Goal: Information Seeking & Learning: Learn about a topic

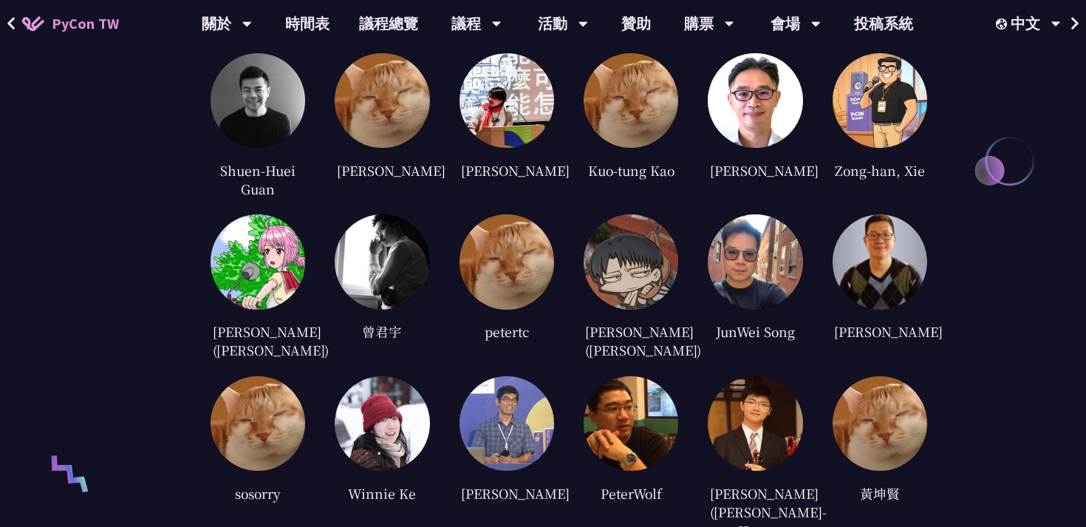
scroll to position [3202, 0]
click at [306, 22] on link "時間表" at bounding box center [307, 23] width 74 height 47
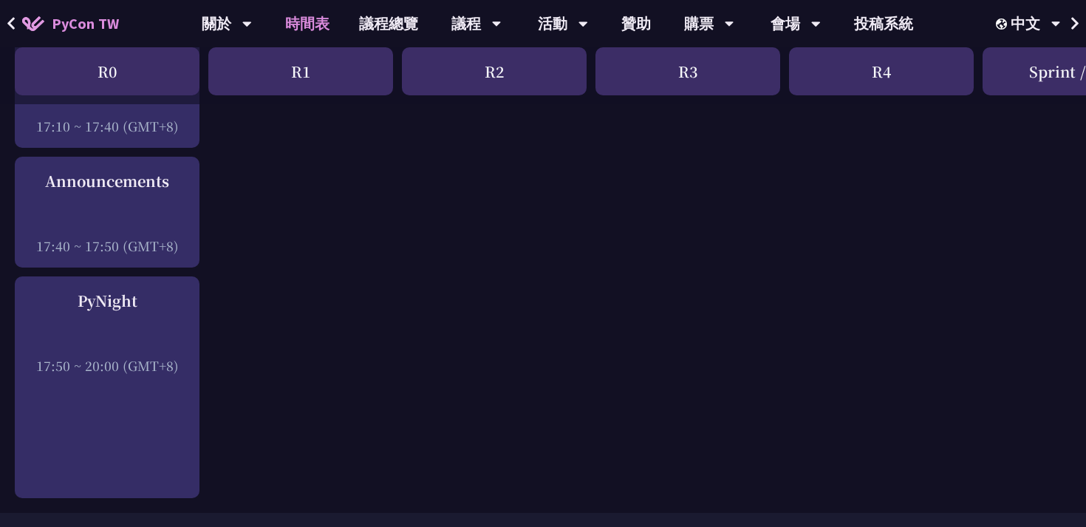
scroll to position [2393, 0]
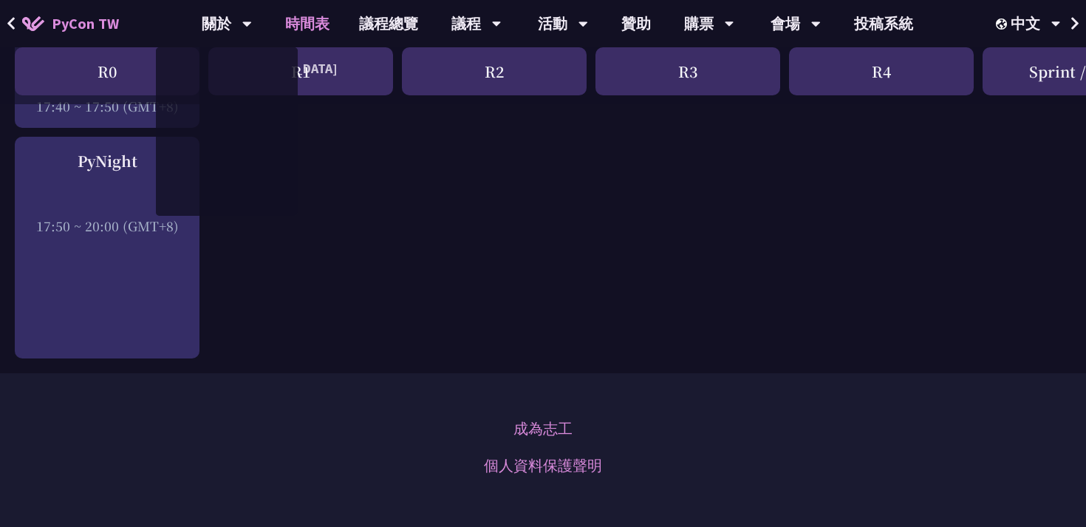
click at [119, 29] on link "PyCon TW" at bounding box center [70, 23] width 126 height 37
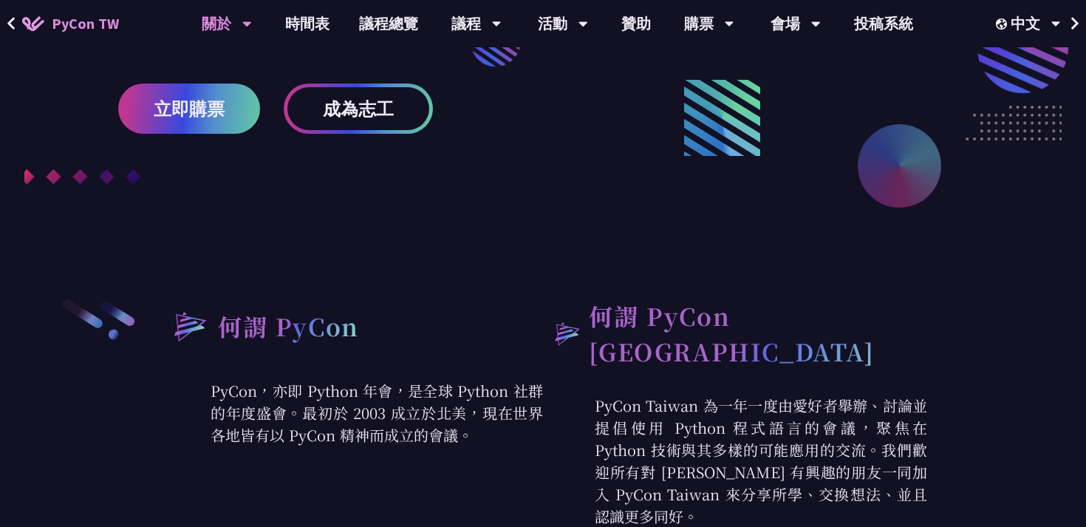
scroll to position [332, 0]
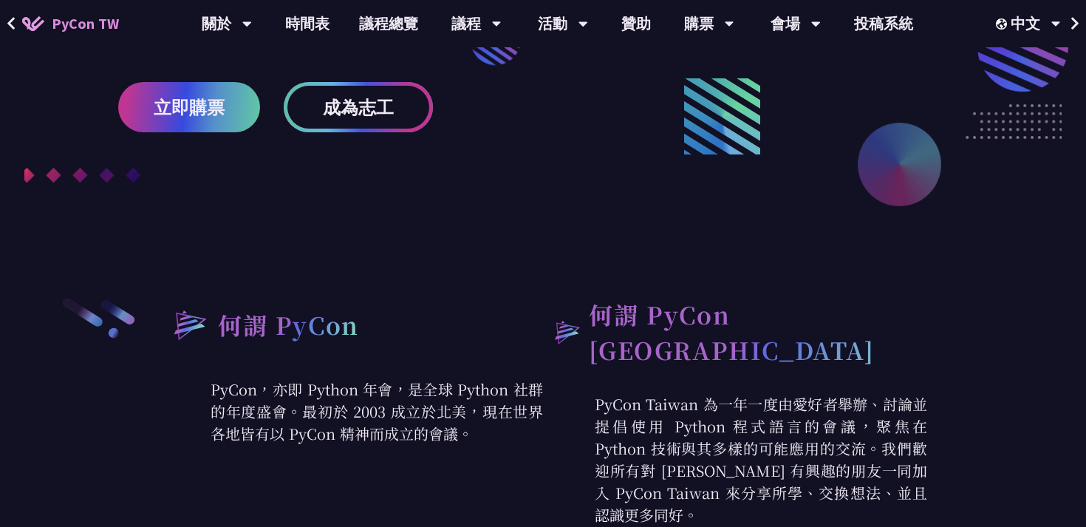
click at [374, 102] on span "成為志工" at bounding box center [358, 107] width 71 height 18
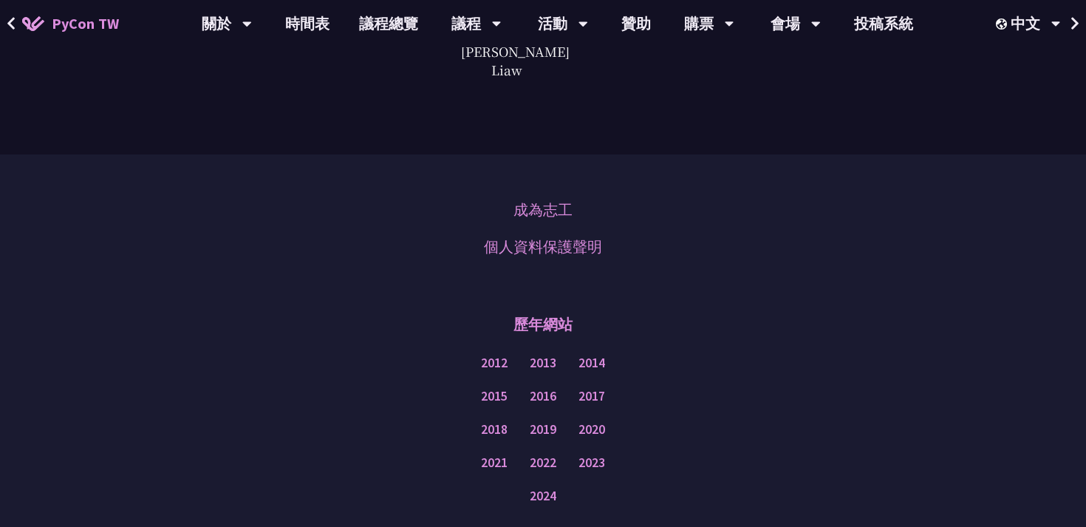
scroll to position [3950, 0]
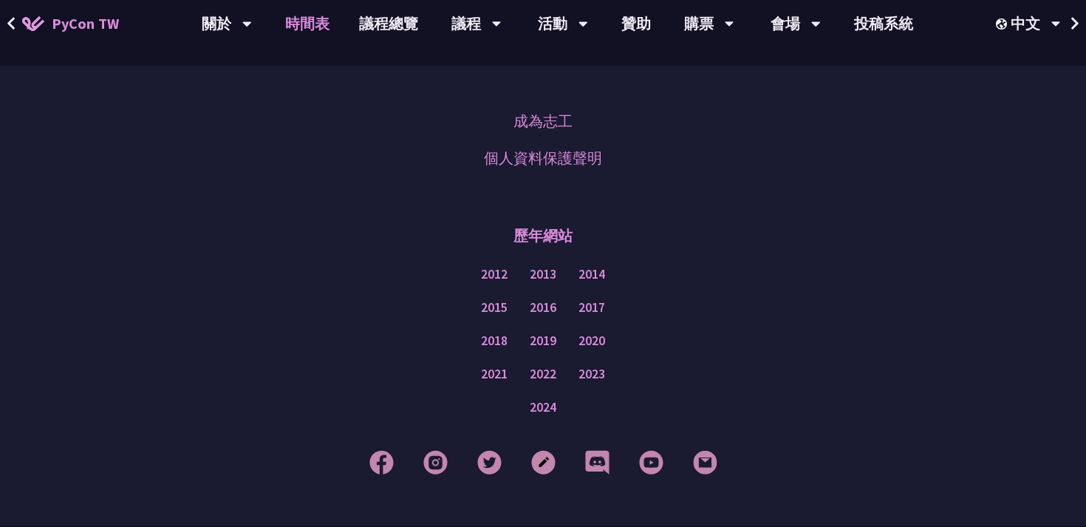
click at [307, 28] on link "時間表" at bounding box center [307, 23] width 74 height 47
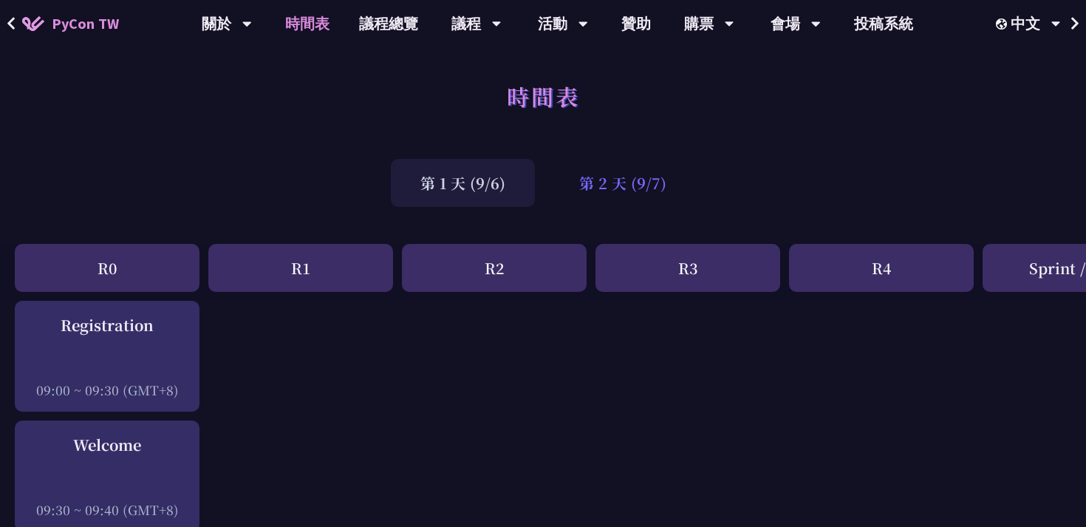
click at [612, 185] on div "第 2 天 (9/7)" at bounding box center [623, 183] width 146 height 48
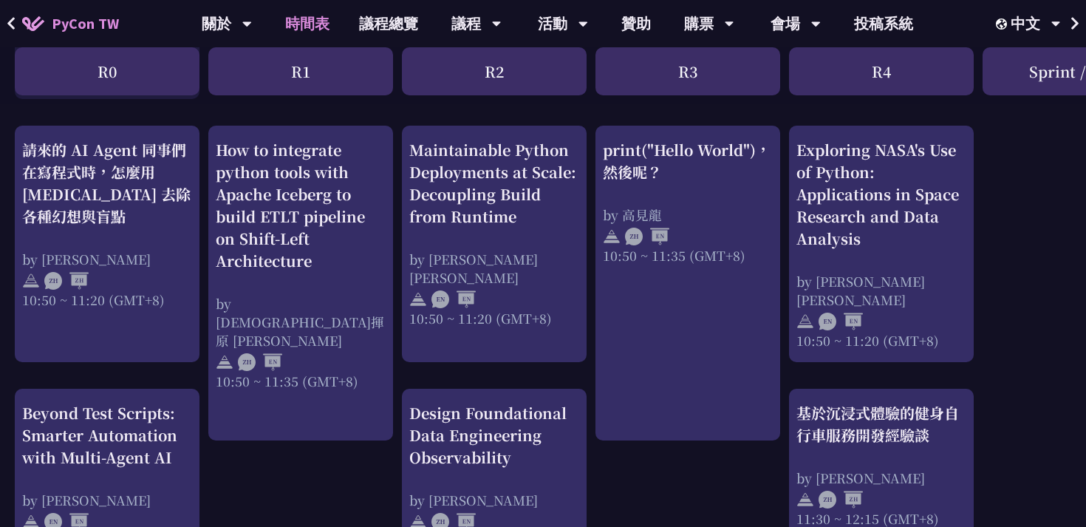
scroll to position [593, 0]
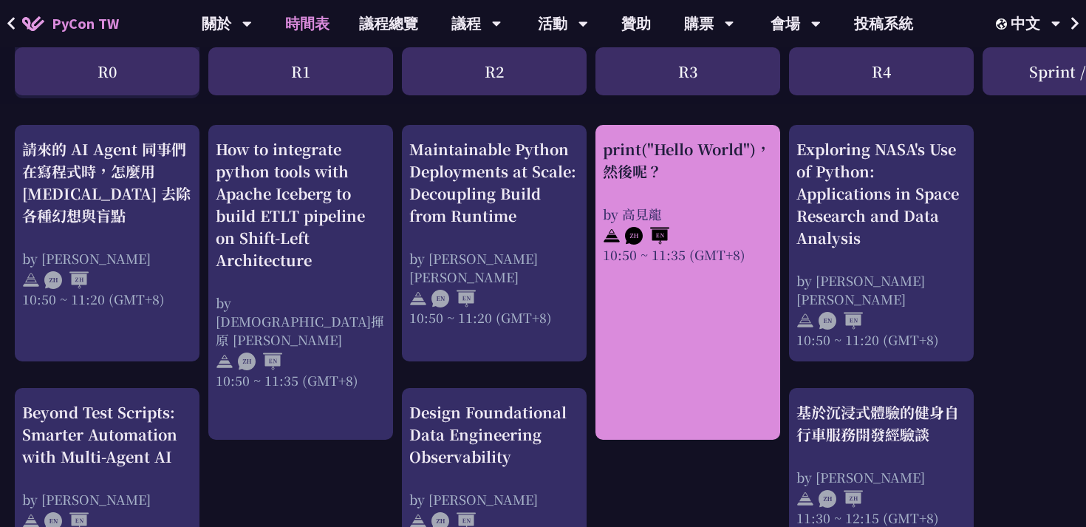
click at [675, 300] on div "print("Hello World")，然後呢？ by [PERSON_NAME] 10:50 ~ 11:35 (GMT+8)" at bounding box center [688, 282] width 185 height 315
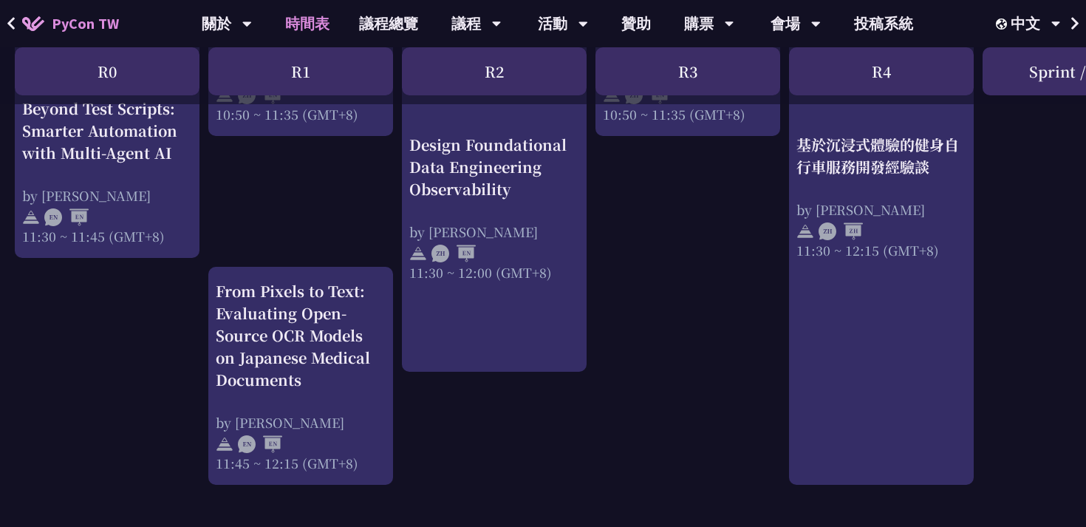
scroll to position [752, 0]
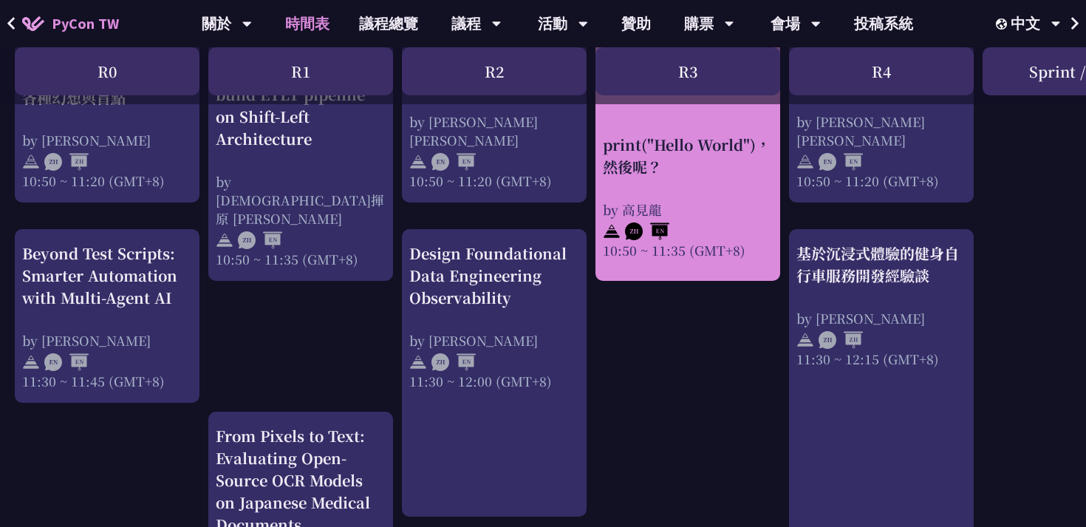
click at [681, 210] on div "by 高見龍" at bounding box center [688, 209] width 170 height 18
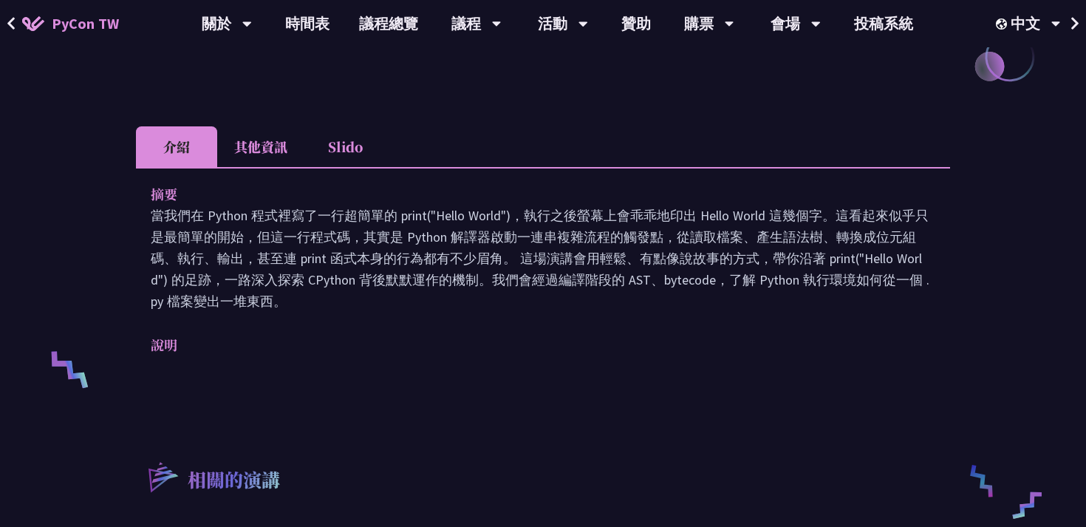
scroll to position [365, 0]
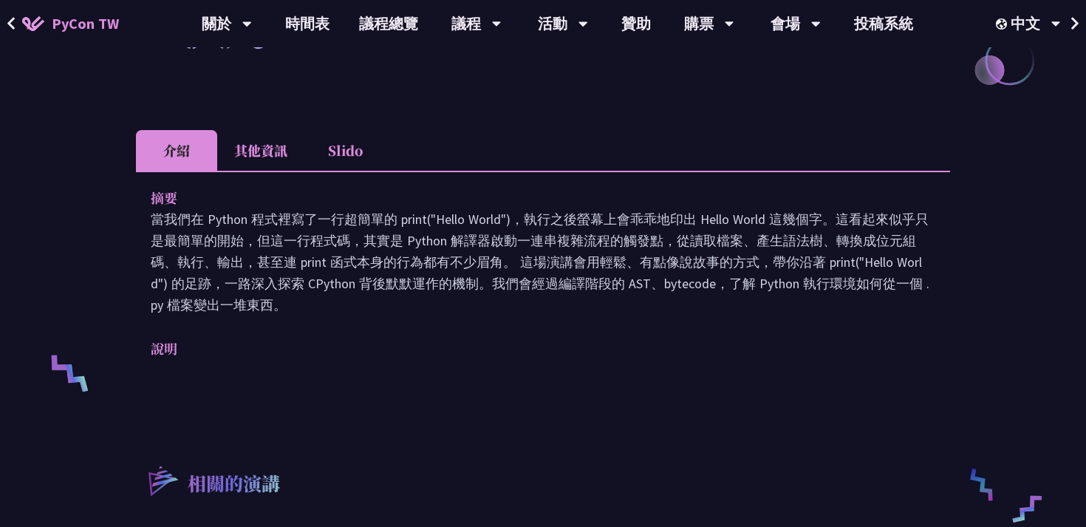
click at [174, 352] on p "說明" at bounding box center [528, 348] width 755 height 21
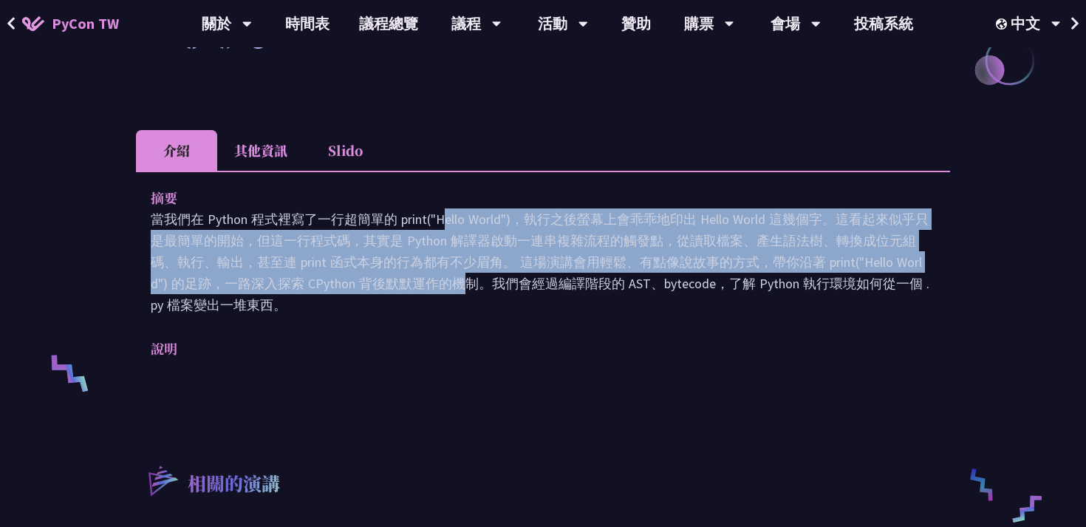
drag, startPoint x: 245, startPoint y: 214, endPoint x: 245, endPoint y: 287, distance: 73.2
click at [245, 287] on p "當我們在 Python 程式裡寫了一行超簡單的 print("Hello World")，執行之後螢幕上會乖乖地印出 Hello World 這幾個字。這看起…" at bounding box center [543, 261] width 785 height 107
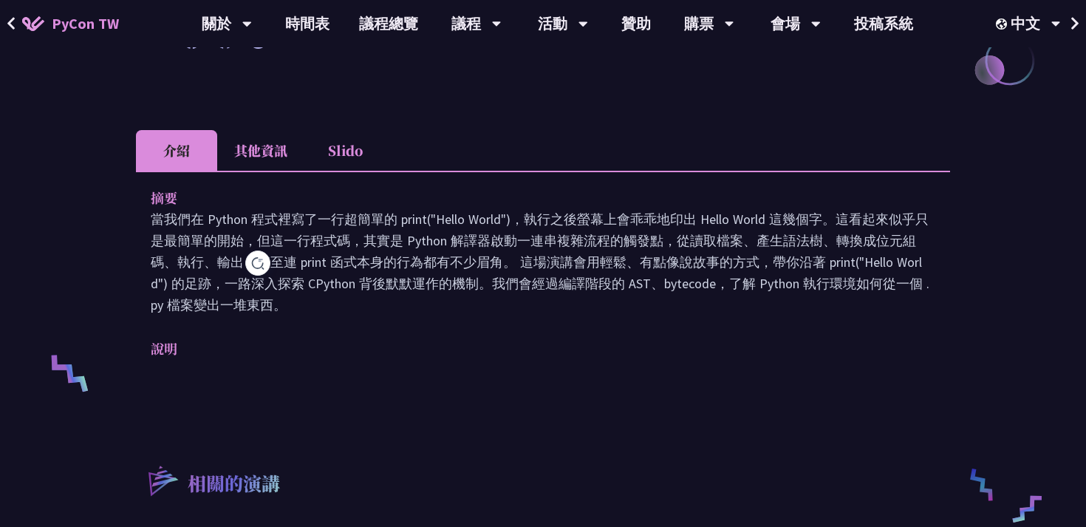
click at [330, 333] on div "摘要 當我們在 Python 程式裡寫了一行超簡單的 print("Hello World")，執行之後螢幕上會乖乖地印出 Hello World 這幾個字。…" at bounding box center [543, 283] width 814 height 225
click at [273, 152] on li "其他資訊" at bounding box center [260, 150] width 87 height 41
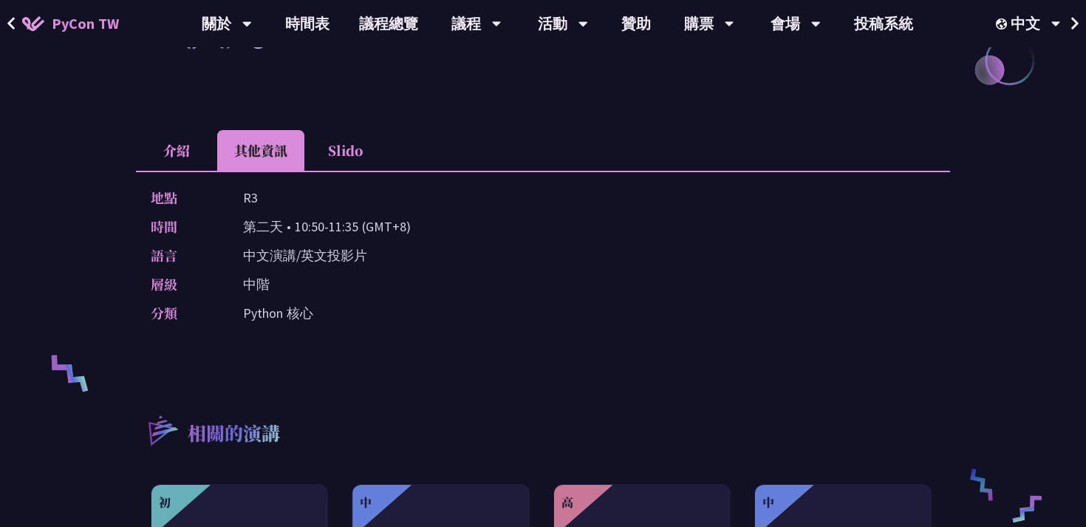
click at [335, 154] on li "Slido" at bounding box center [344, 150] width 81 height 41
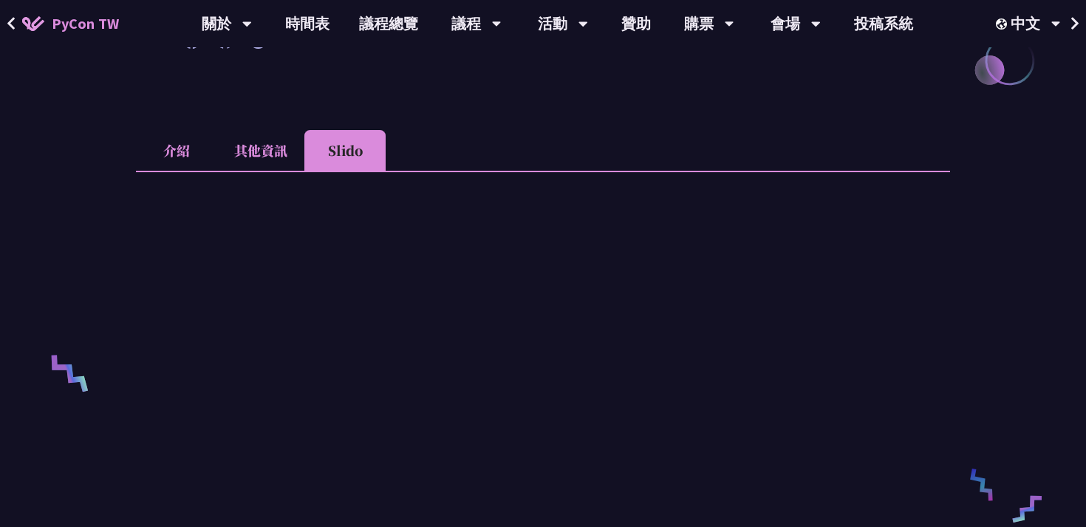
click at [293, 149] on li "其他資訊" at bounding box center [260, 150] width 87 height 41
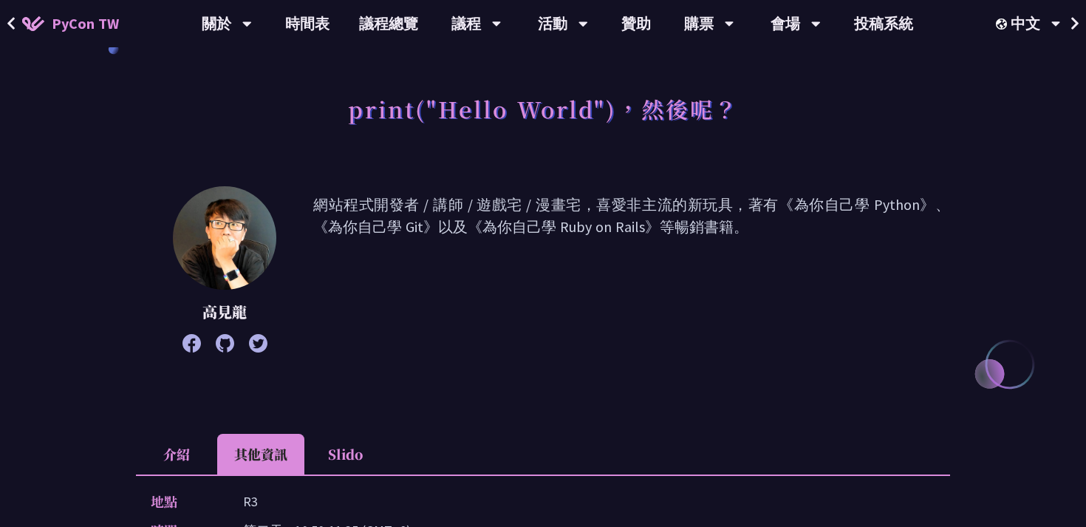
scroll to position [9, 0]
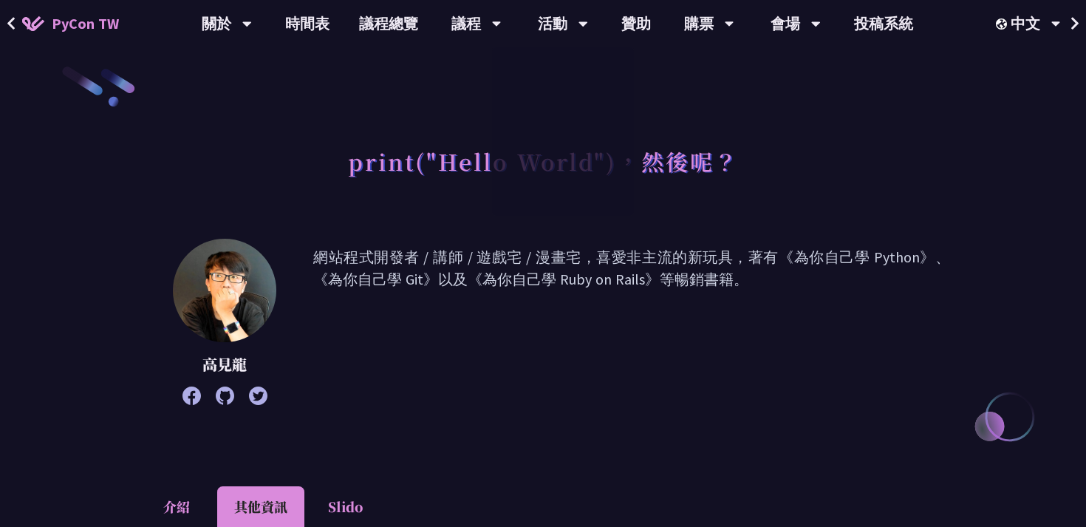
click at [558, 300] on p "網站程式開發者 / 講師 / 遊戲宅 / 漫畫宅，喜愛非主流的新玩具，著有《為你自己學 Python》、《為你自己學 Git》以及《為你自己學 Ruby on…" at bounding box center [631, 322] width 637 height 152
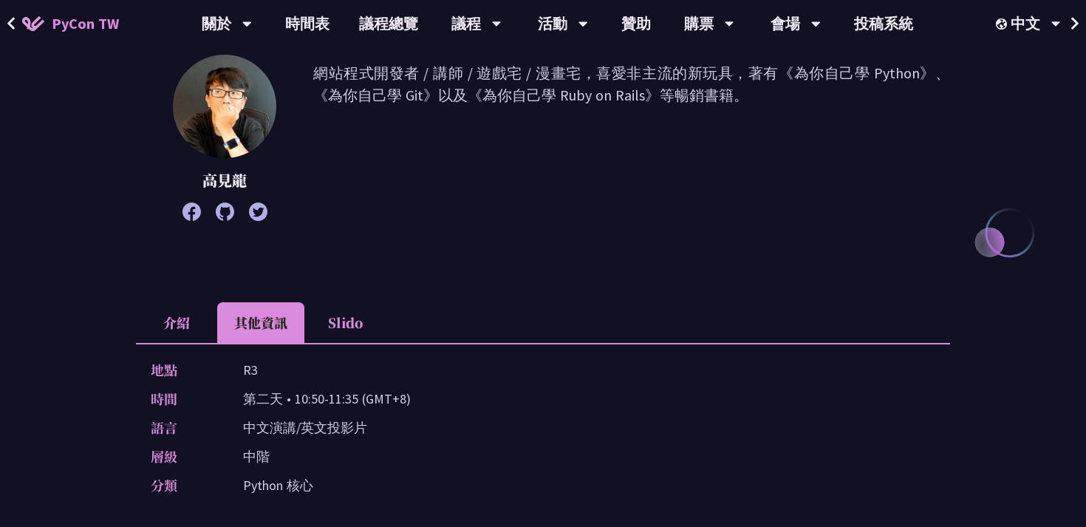
scroll to position [196, 0]
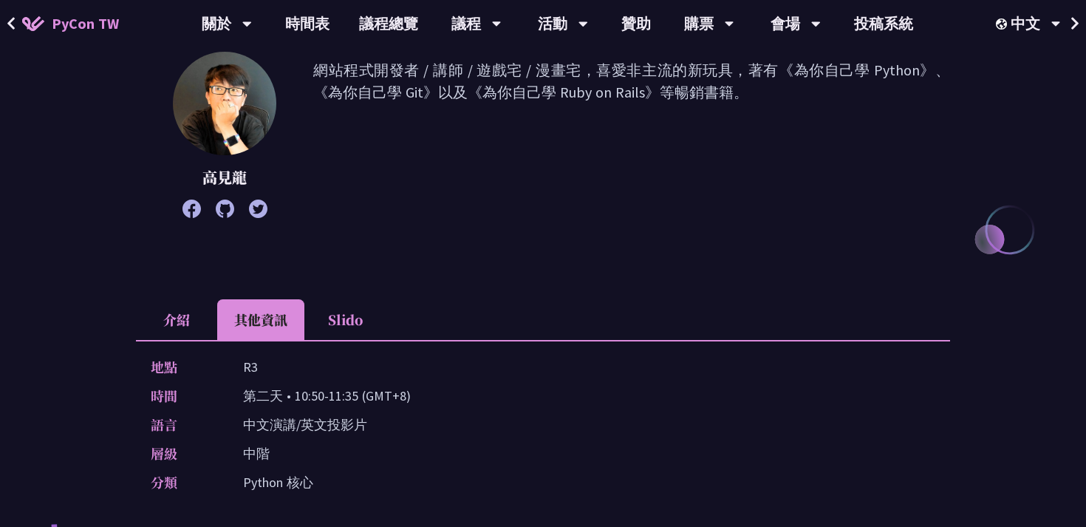
click at [170, 307] on li "介紹" at bounding box center [176, 319] width 81 height 41
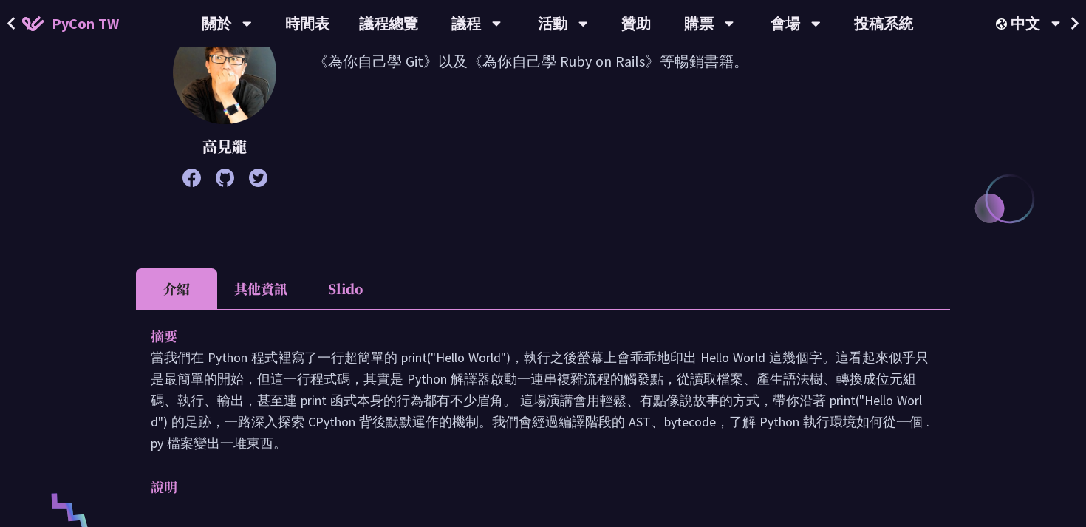
scroll to position [228, 0]
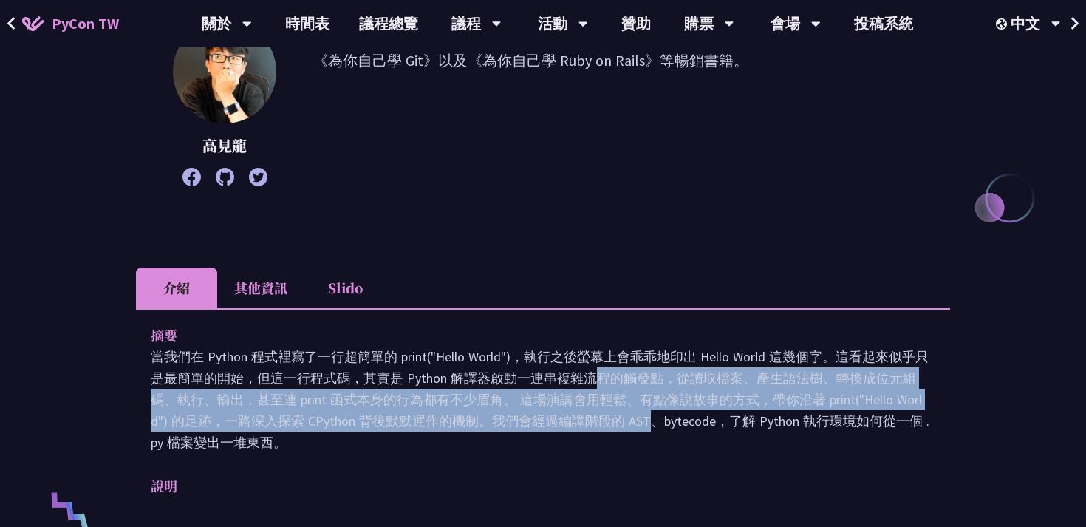
drag, startPoint x: 381, startPoint y: 378, endPoint x: 395, endPoint y: 416, distance: 40.0
click at [396, 416] on p "當我們在 Python 程式裡寫了一行超簡單的 print("Hello World")，執行之後螢幕上會乖乖地印出 Hello World 這幾個字。這看起…" at bounding box center [543, 399] width 785 height 107
